Goal: Find contact information: Find contact information

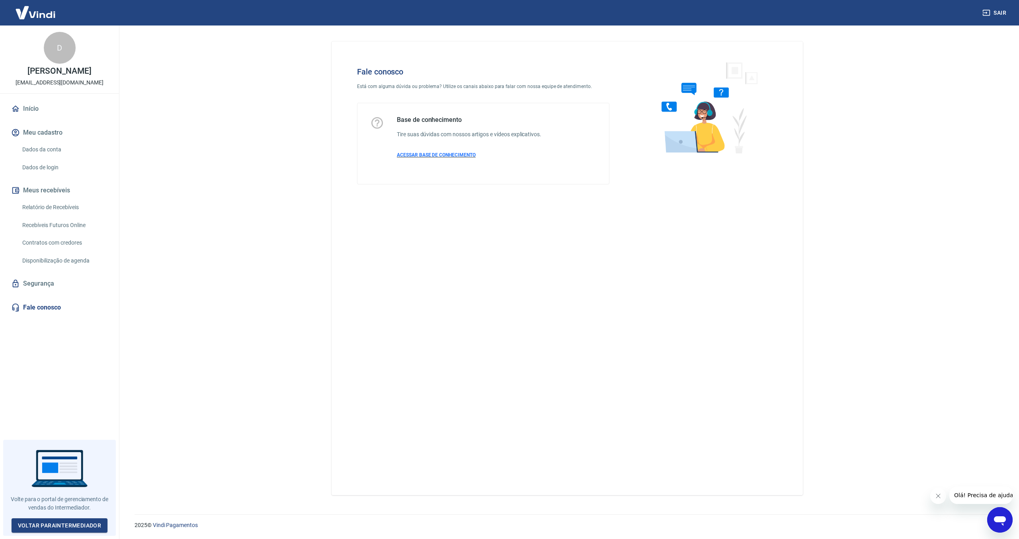
click at [452, 156] on span "ACESSAR BASE DE CONHECIMENTO" at bounding box center [436, 155] width 79 height 6
click at [43, 308] on link "Fale conosco" at bounding box center [60, 308] width 100 height 18
click at [36, 309] on link "Fale conosco" at bounding box center [60, 308] width 100 height 18
